Goal: Transaction & Acquisition: Purchase product/service

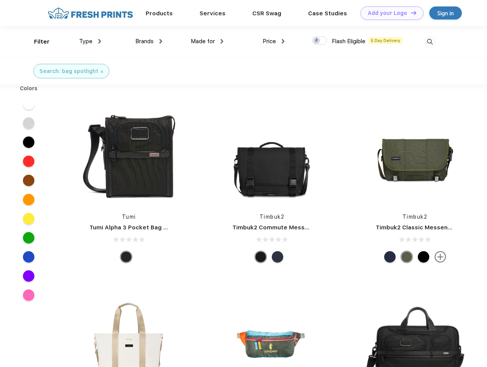
scroll to position [0, 0]
click at [390, 13] on link "Add your Logo Design Tool" at bounding box center [392, 13] width 63 height 13
click at [0, 0] on div "Design Tool" at bounding box center [0, 0] width 0 height 0
click at [411, 13] on link "Add your Logo Design Tool" at bounding box center [392, 13] width 63 height 13
click at [37, 42] on div "Filter" at bounding box center [42, 41] width 16 height 9
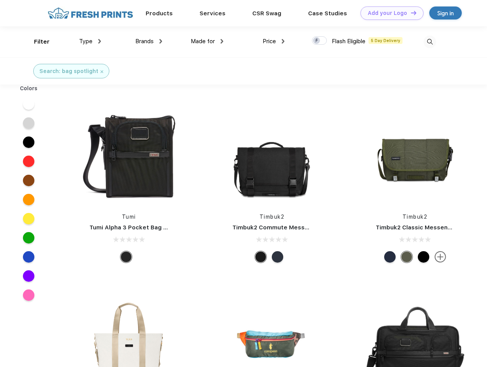
click at [90, 41] on span "Type" at bounding box center [85, 41] width 13 height 7
click at [149, 41] on span "Brands" at bounding box center [144, 41] width 18 height 7
click at [207, 41] on span "Made for" at bounding box center [203, 41] width 24 height 7
click at [274, 41] on span "Price" at bounding box center [269, 41] width 13 height 7
click at [320, 41] on div at bounding box center [319, 40] width 15 height 8
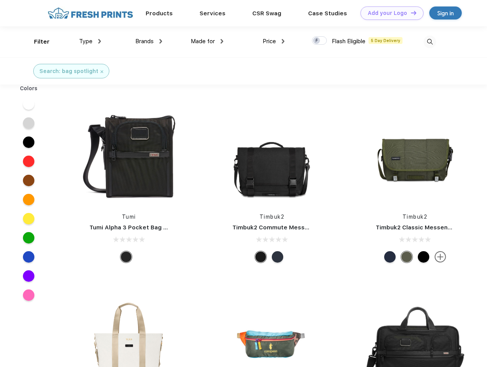
click at [317, 41] on input "checkbox" at bounding box center [314, 38] width 5 height 5
click at [430, 42] on img at bounding box center [430, 42] width 13 height 13
